Goal: Find specific fact: Find specific fact

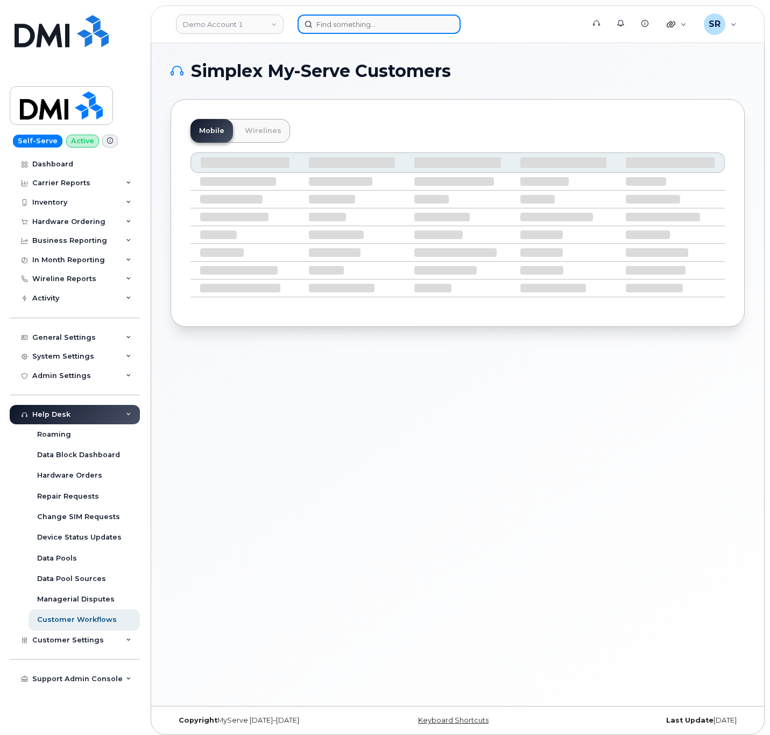
click at [396, 31] on input at bounding box center [379, 24] width 163 height 19
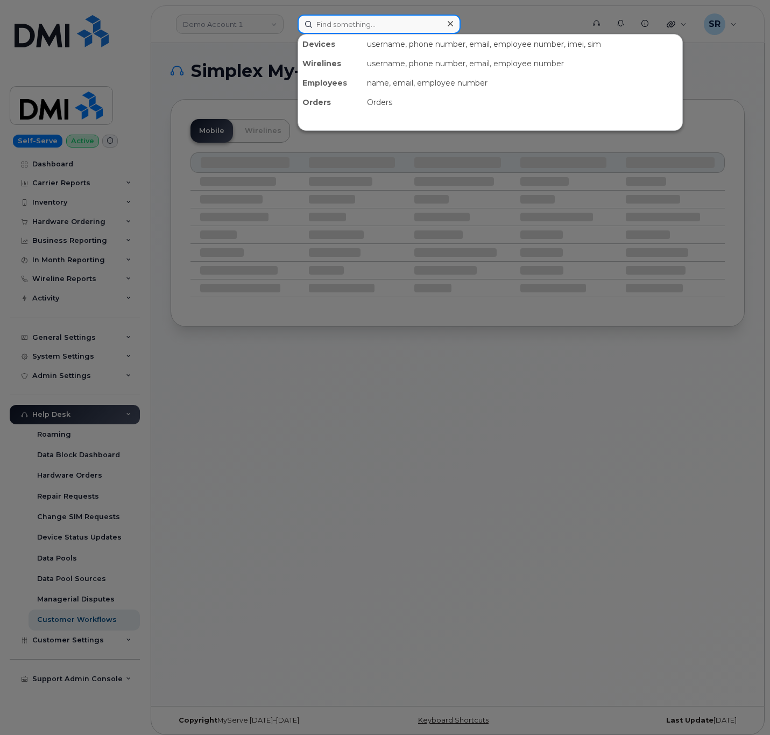
paste input "703-929-1223"
type input "703-929-1223"
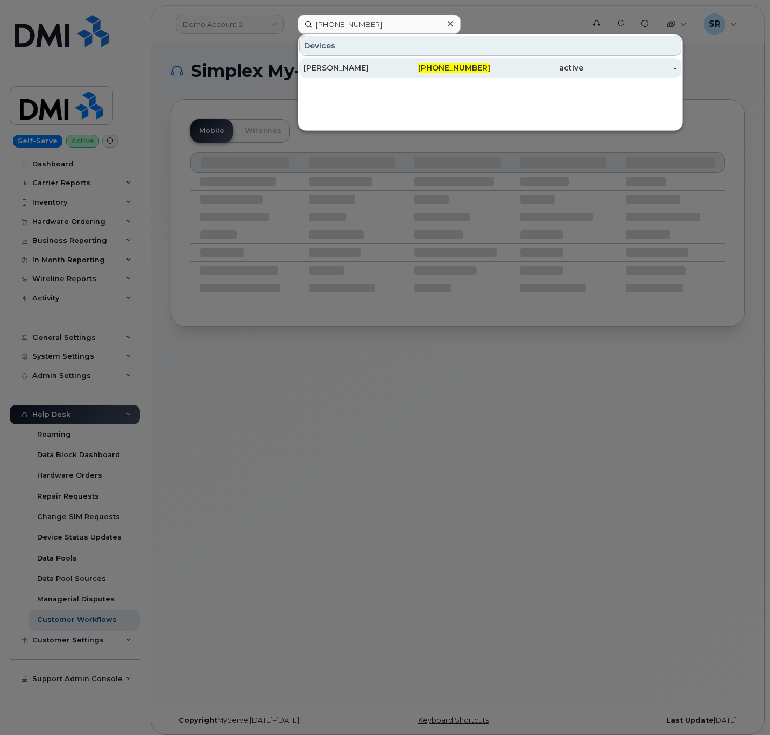
click at [410, 70] on div "703-929-1223" at bounding box center [443, 67] width 93 height 11
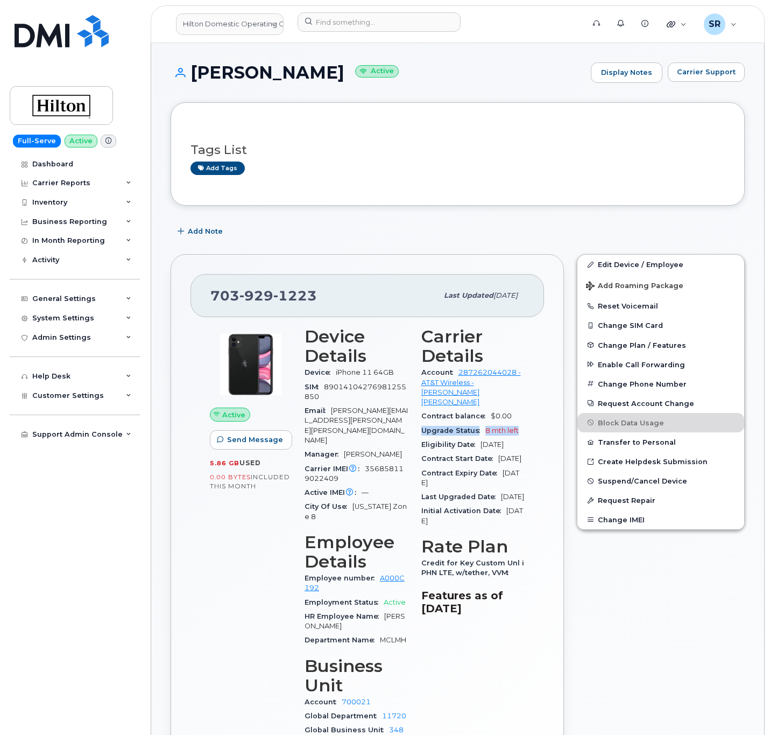
drag, startPoint x: 420, startPoint y: 419, endPoint x: 519, endPoint y: 420, distance: 99.1
click at [519, 420] on div "Carrier Details Account 287262044028 - AT&T Wireless - HILTON MCLEAN Contract b…" at bounding box center [473, 553] width 117 height 466
click at [525, 494] on div "Carrier Details Account 287262044028 - AT&T Wireless - HILTON MCLEAN Contract b…" at bounding box center [473, 553] width 117 height 466
drag, startPoint x: 230, startPoint y: 302, endPoint x: 204, endPoint y: 300, distance: 25.9
click at [204, 300] on div "703 929 1223 Last updated Sep 05, 2025" at bounding box center [368, 295] width 354 height 43
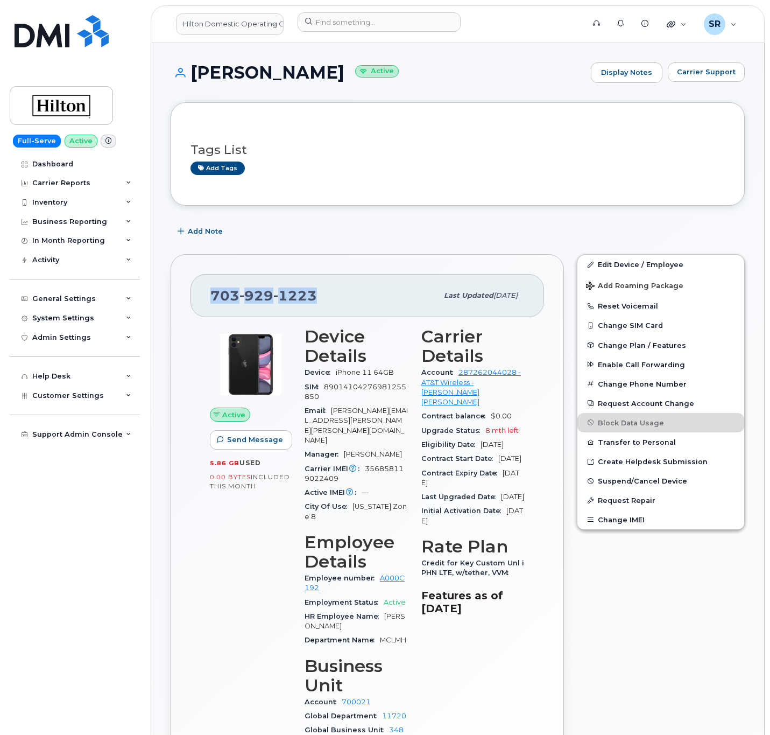
copy span "703 929 1223"
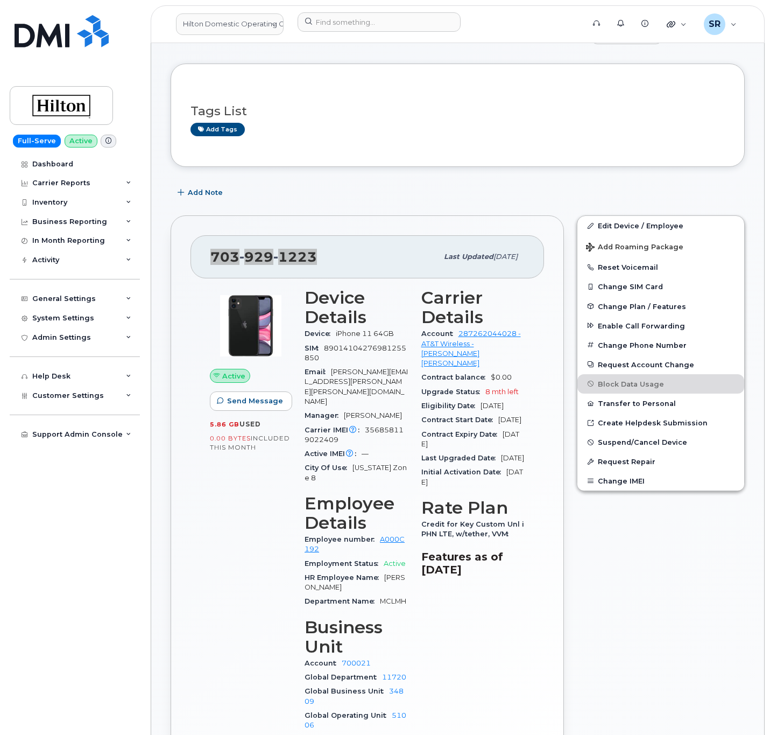
scroll to position [81, 0]
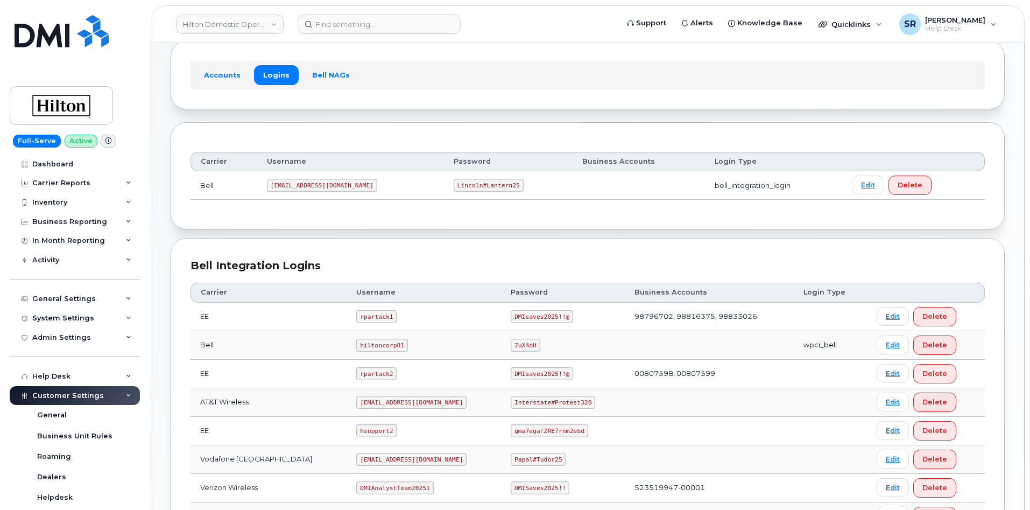
scroll to position [161, 0]
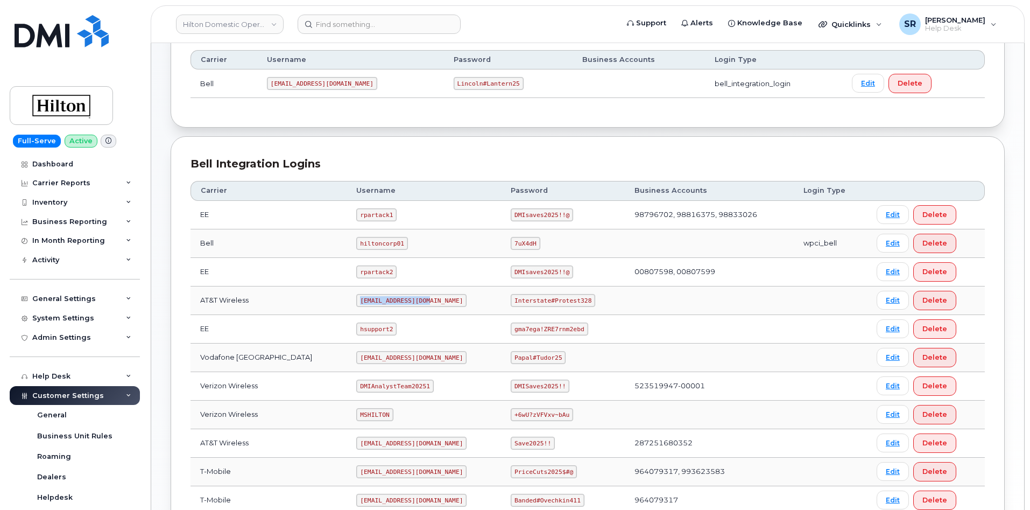
drag, startPoint x: 343, startPoint y: 300, endPoint x: 421, endPoint y: 307, distance: 77.8
click at [421, 307] on td "ms-hilton@dminc.com" at bounding box center [424, 300] width 154 height 29
copy code "ms-hilton@dminc.com"
click at [538, 301] on code "Interstate#Protest328" at bounding box center [553, 300] width 85 height 13
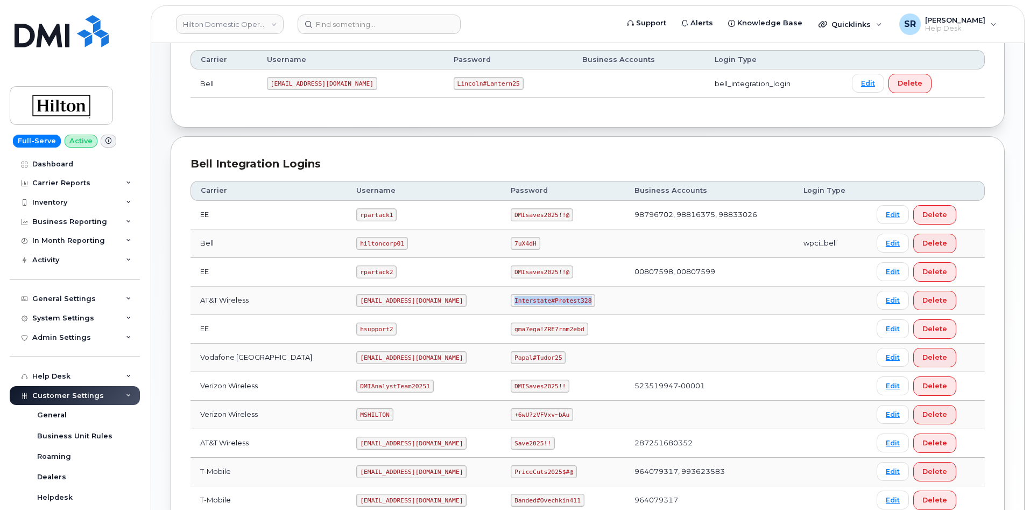
click at [538, 301] on code "Interstate#Protest328" at bounding box center [553, 300] width 85 height 13
copy code "Interstate#Protest328"
